Goal: Understand process/instructions: Learn how to perform a task or action

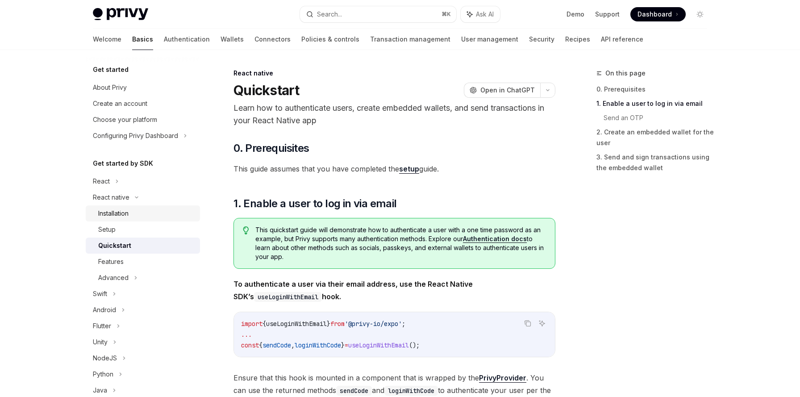
scroll to position [340, 0]
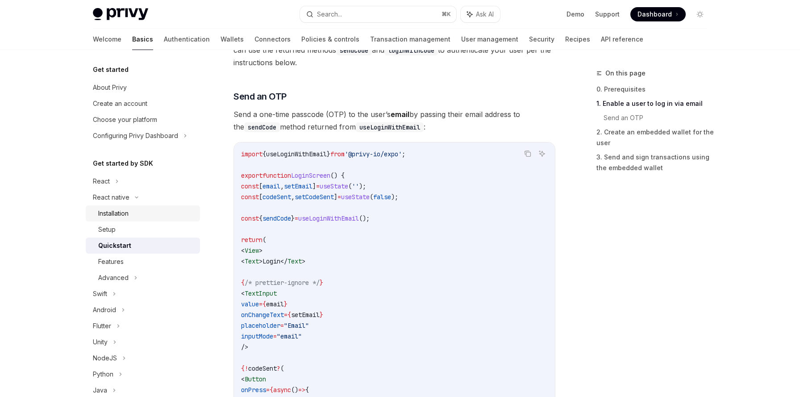
click at [149, 212] on div "Installation" at bounding box center [146, 213] width 96 height 11
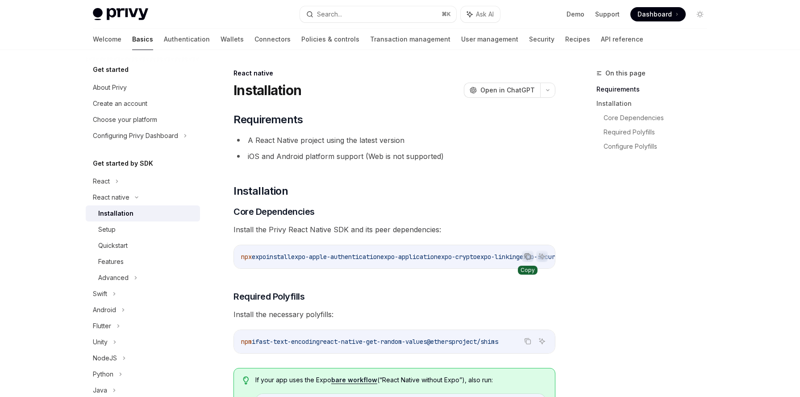
click at [527, 257] on icon "Copy the contents from the code block" at bounding box center [527, 256] width 7 height 7
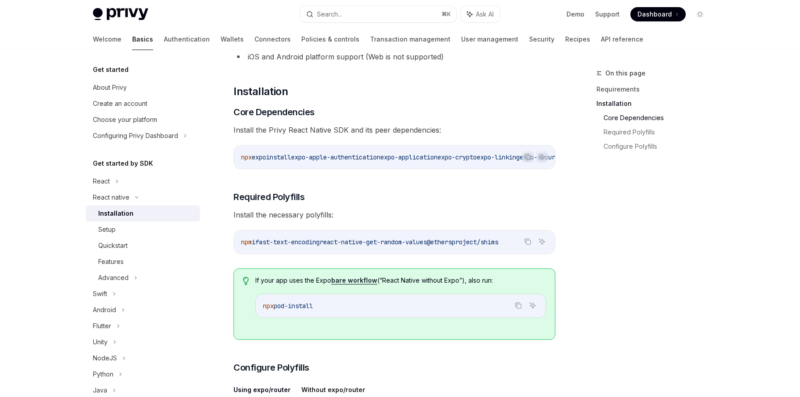
scroll to position [75, 0]
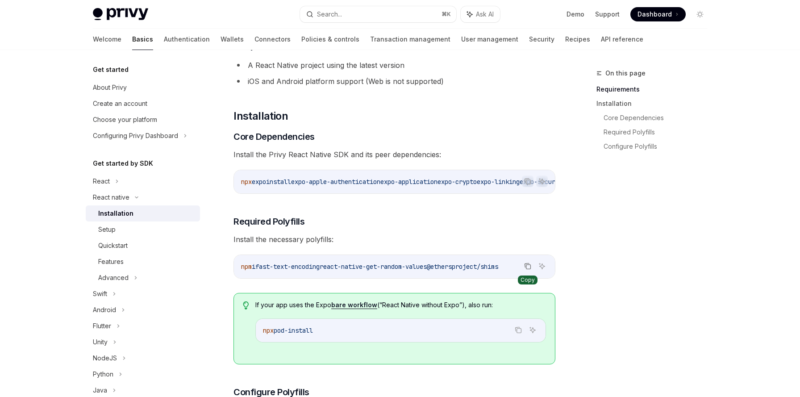
click at [529, 268] on icon "Copy the contents from the code block" at bounding box center [528, 267] width 4 height 4
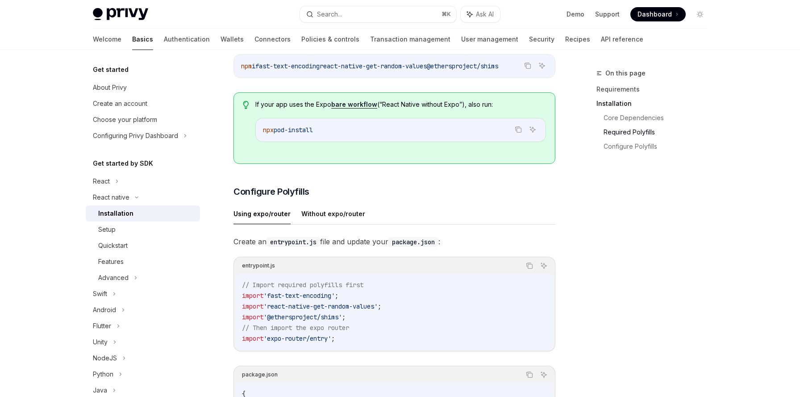
scroll to position [260, 0]
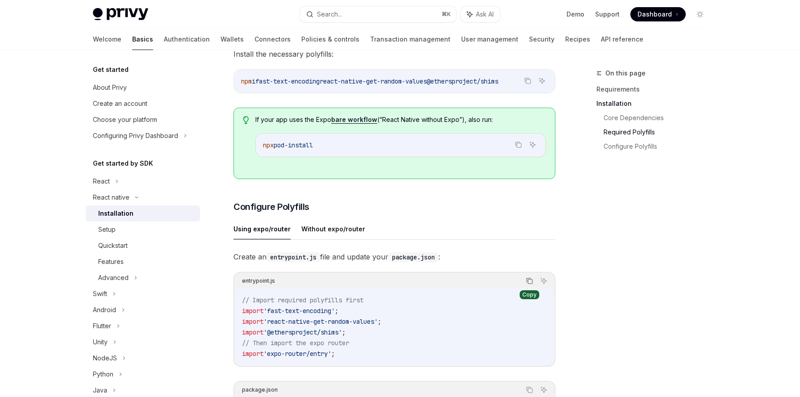
click at [530, 284] on icon "Copy the contents from the code block" at bounding box center [529, 280] width 7 height 7
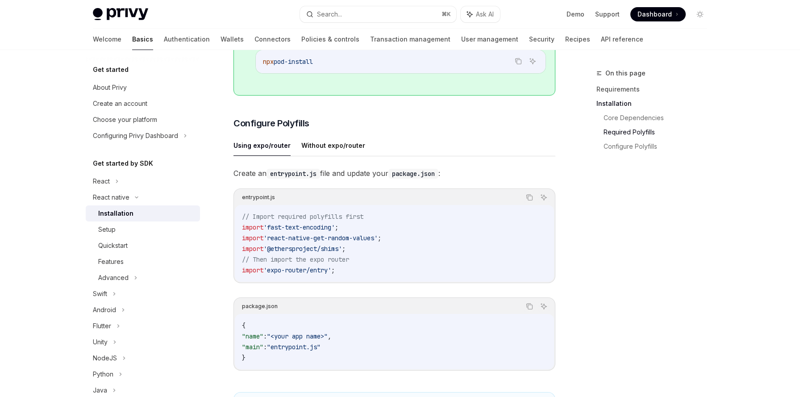
scroll to position [347, 0]
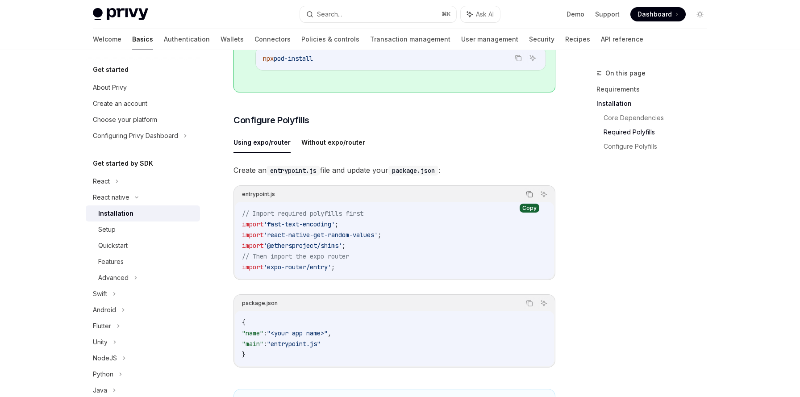
click at [529, 198] on icon "Copy the contents from the code block" at bounding box center [529, 194] width 7 height 7
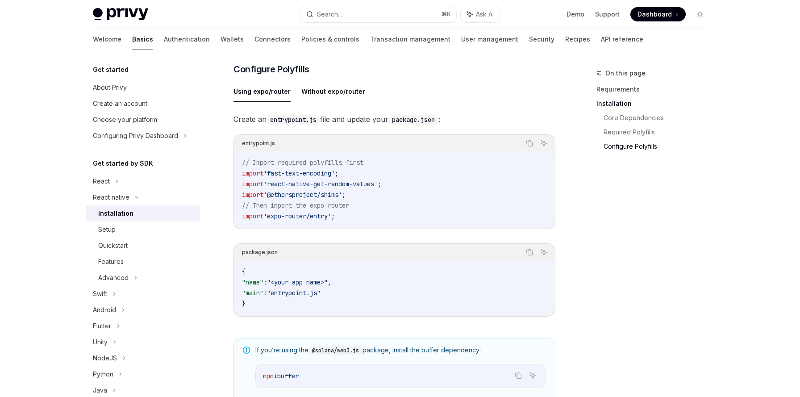
scroll to position [392, 0]
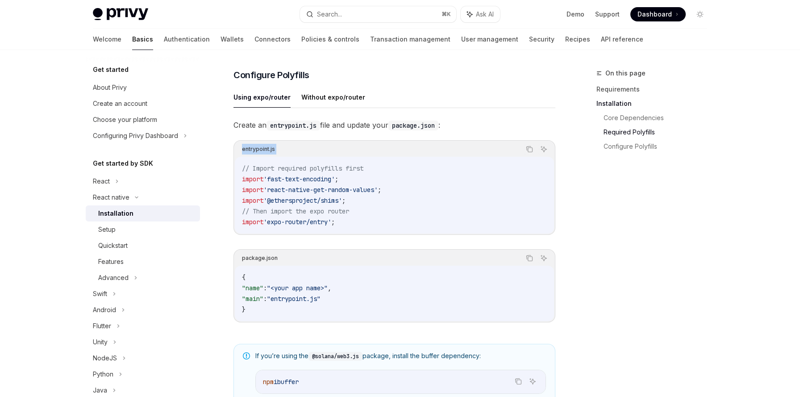
drag, startPoint x: 275, startPoint y: 153, endPoint x: 240, endPoint y: 154, distance: 34.8
click at [240, 154] on div "entrypoint.js Copy Ask AI" at bounding box center [394, 149] width 319 height 15
copy div "entrypoint.js"
click at [529, 153] on icon "Copy the contents from the code block" at bounding box center [529, 149] width 7 height 7
drag, startPoint x: 284, startPoint y: 302, endPoint x: 334, endPoint y: 298, distance: 49.7
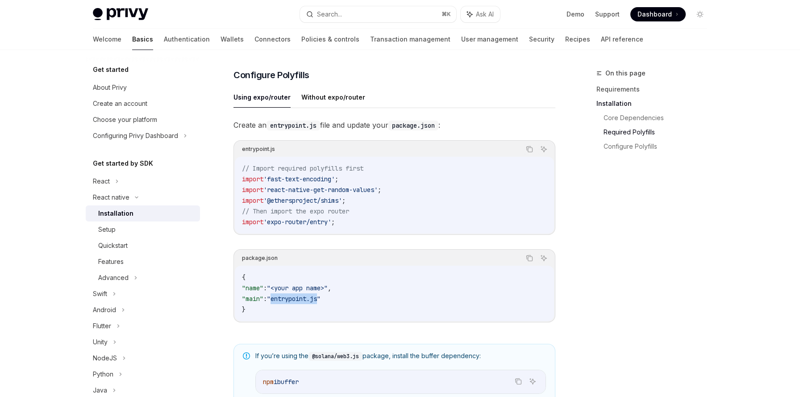
click at [321, 298] on span ""entrypoint.js"" at bounding box center [294, 299] width 54 height 8
copy span "entrypoint.js"
